Goal: Information Seeking & Learning: Learn about a topic

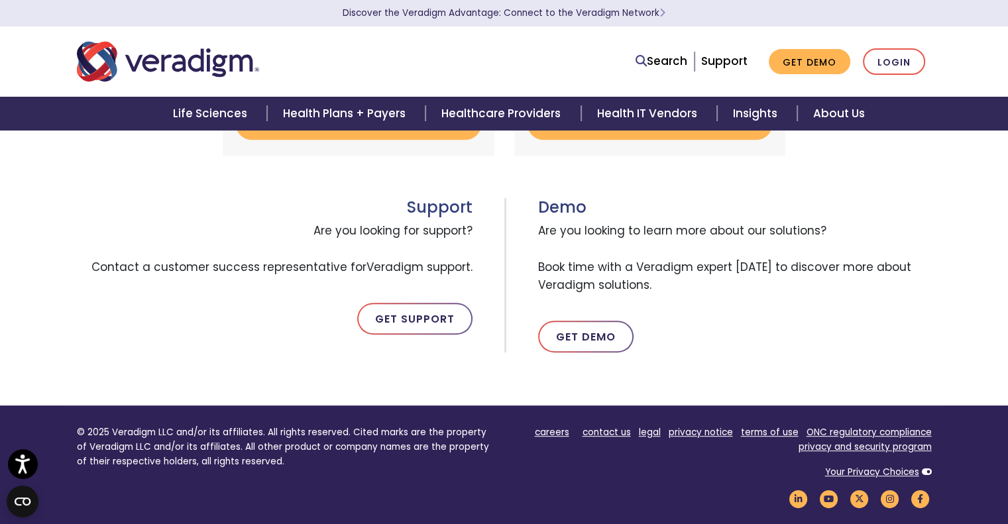
click at [0, 273] on div "Veradigm Solutions Payerpath Web-based, user-friendly solutions that help provi…" at bounding box center [504, 9] width 1008 height 794
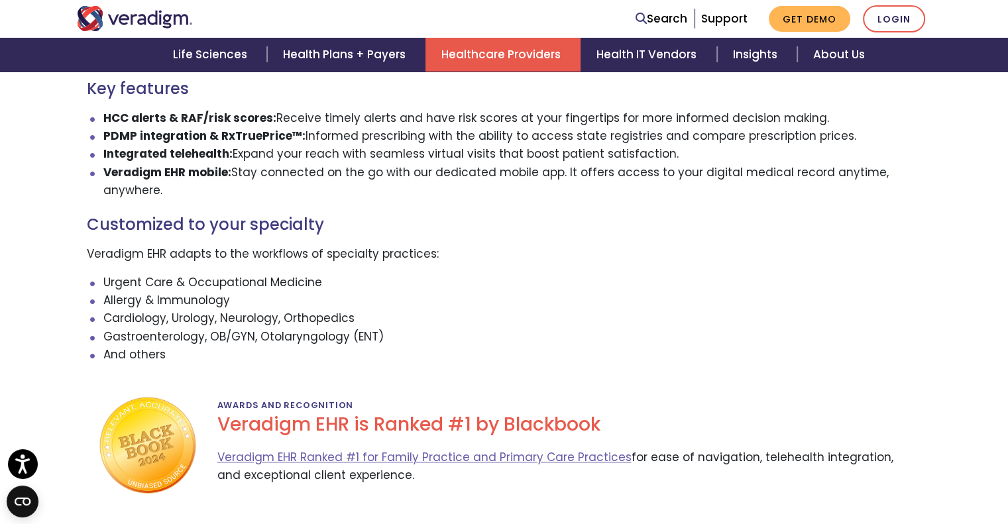
scroll to position [1259, 0]
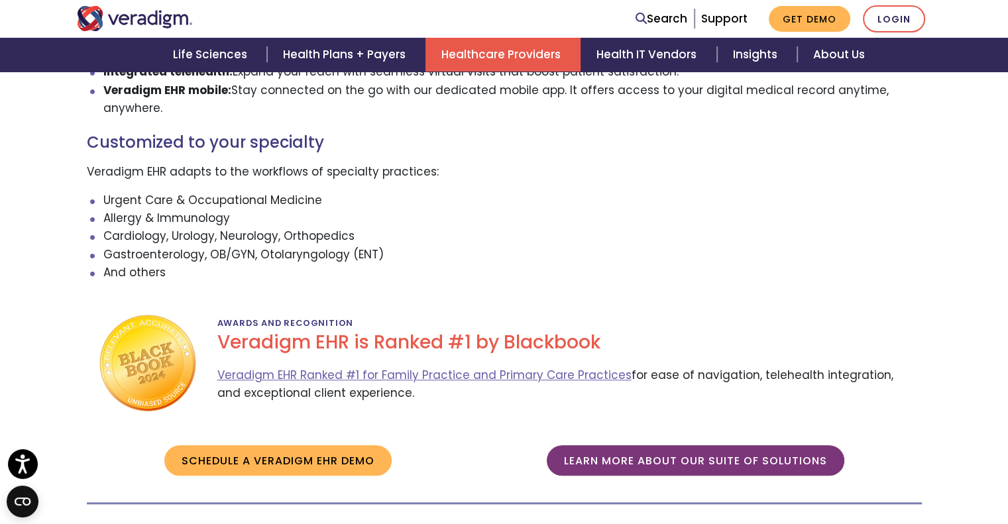
copy span "Veradigm EHR Ranked #1 for Family Practice and Primary Care Practices for ease …"
drag, startPoint x: 408, startPoint y: 375, endPoint x: 219, endPoint y: 342, distance: 191.8
click at [219, 342] on div "Awards and Recognition Veradigm EHR is Ranked #1 by Blackbook Veradigm EHR Rank…" at bounding box center [554, 363] width 716 height 99
